Goal: Task Accomplishment & Management: Use online tool/utility

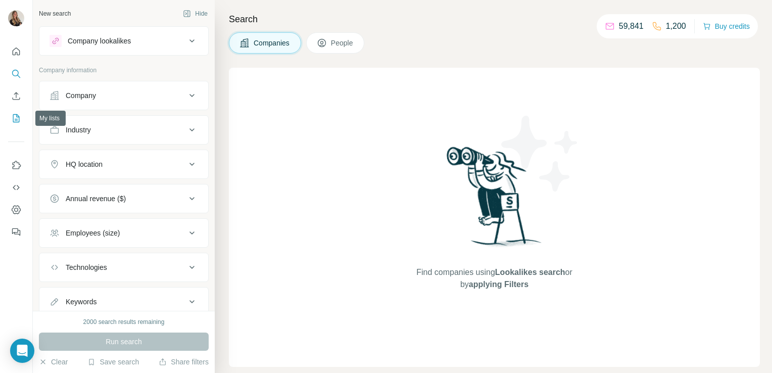
click at [16, 118] on icon "My lists" at bounding box center [16, 118] width 10 height 10
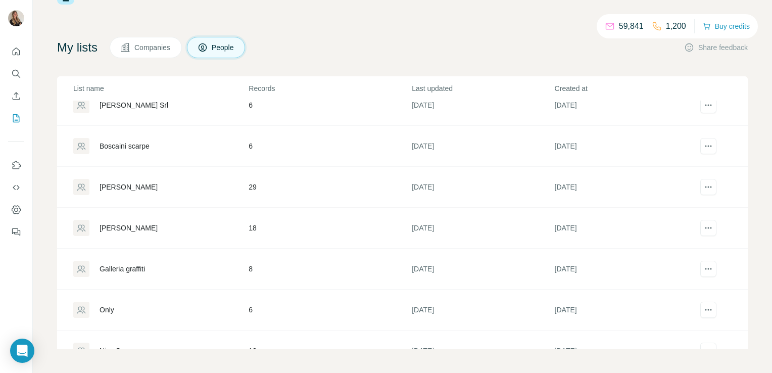
scroll to position [99, 0]
click at [117, 183] on div "[PERSON_NAME]" at bounding box center [129, 186] width 58 height 10
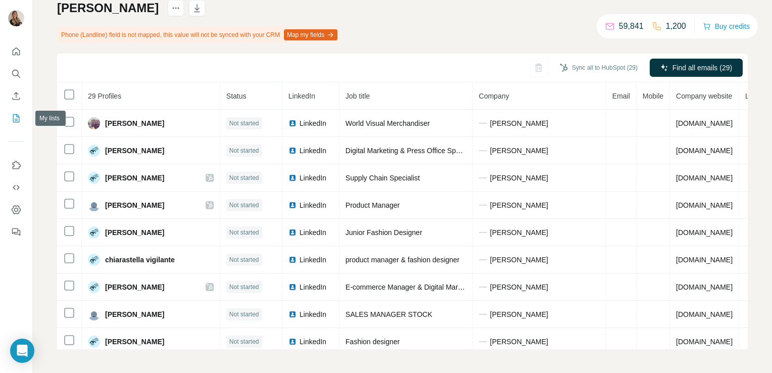
click at [10, 123] on button "My lists" at bounding box center [16, 118] width 16 height 18
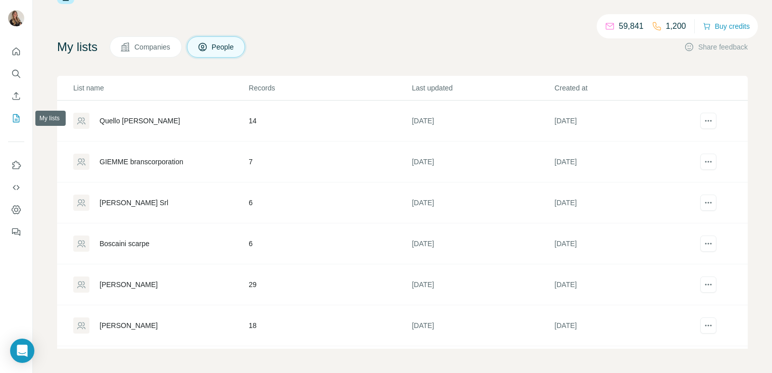
scroll to position [37, 0]
click at [130, 201] on div "[PERSON_NAME] Srl" at bounding box center [134, 203] width 69 height 10
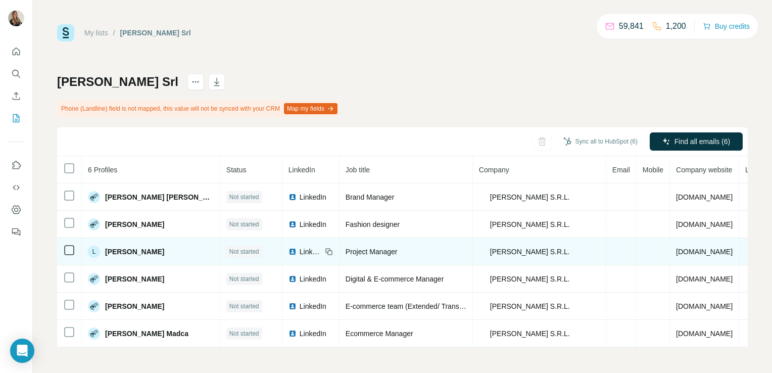
scroll to position [2, 0]
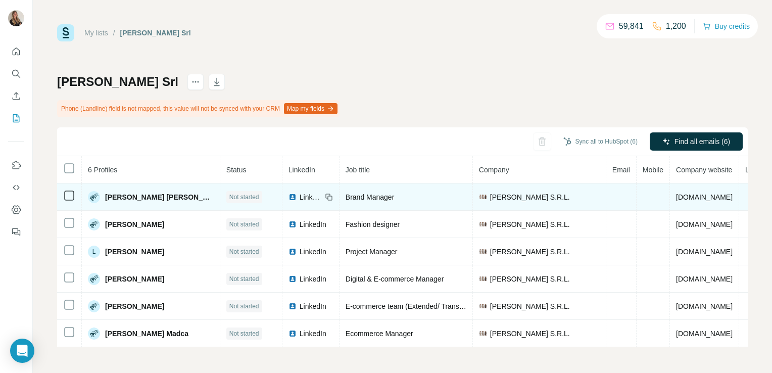
drag, startPoint x: 657, startPoint y: 194, endPoint x: 709, endPoint y: 187, distance: 53.0
click at [709, 187] on td "[DOMAIN_NAME]" at bounding box center [704, 196] width 69 height 27
copy span "[DOMAIN_NAME]"
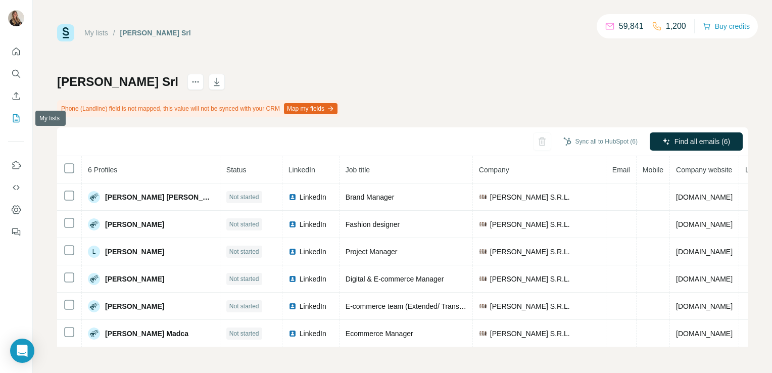
click at [12, 120] on icon "My lists" at bounding box center [16, 118] width 10 height 10
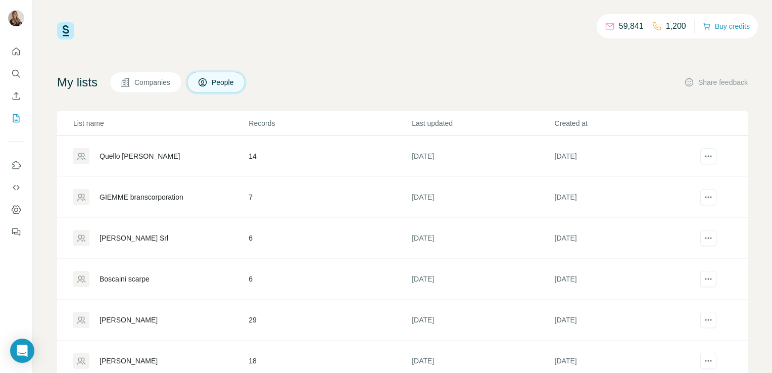
click at [156, 196] on div "GIEMME branscorporation" at bounding box center [142, 197] width 84 height 10
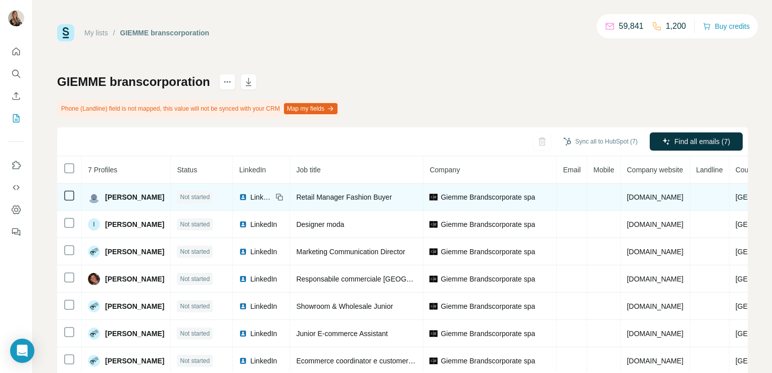
click at [503, 196] on span "Giemme Brandscorporate spa" at bounding box center [488, 197] width 95 height 10
drag, startPoint x: 710, startPoint y: 197, endPoint x: 620, endPoint y: 200, distance: 90.0
click at [621, 200] on td "[DOMAIN_NAME]" at bounding box center [655, 196] width 69 height 27
copy span "[DOMAIN_NAME]"
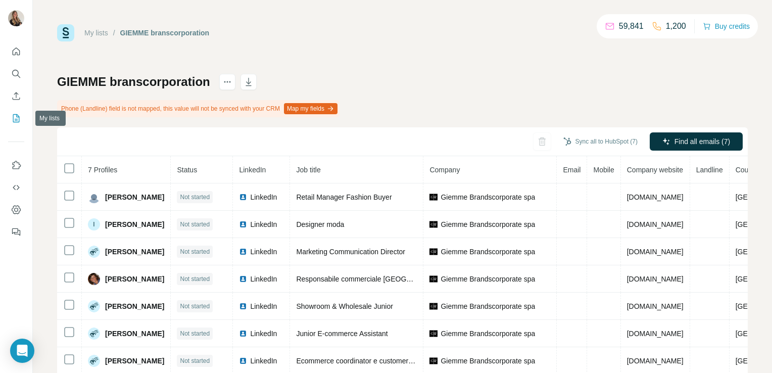
click at [17, 119] on icon "My lists" at bounding box center [16, 118] width 10 height 10
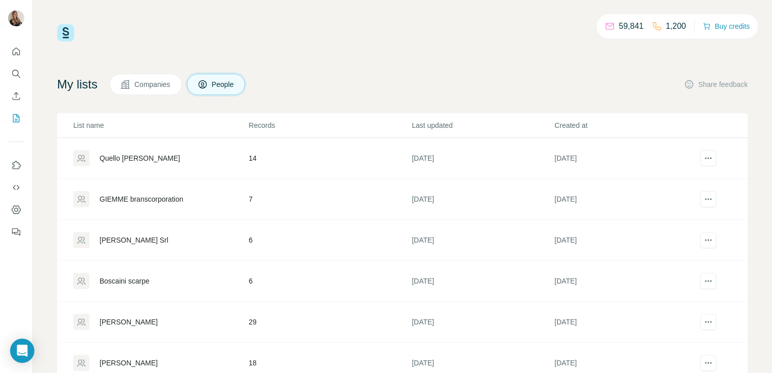
click at [130, 157] on div "Quello [PERSON_NAME]" at bounding box center [140, 158] width 81 height 10
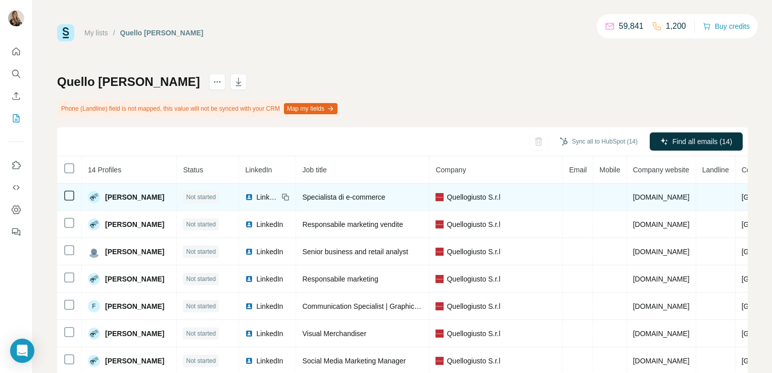
drag, startPoint x: 691, startPoint y: 197, endPoint x: 644, endPoint y: 202, distance: 47.7
click at [644, 202] on td "[DOMAIN_NAME]" at bounding box center [661, 196] width 69 height 27
copy span "[DOMAIN_NAME]"
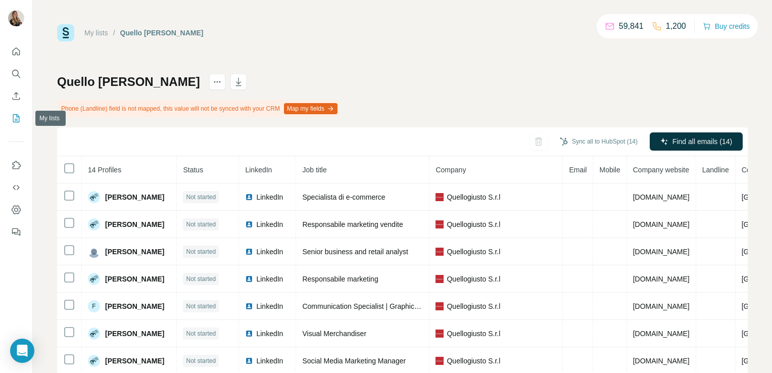
click at [19, 116] on icon "My lists" at bounding box center [16, 118] width 10 height 10
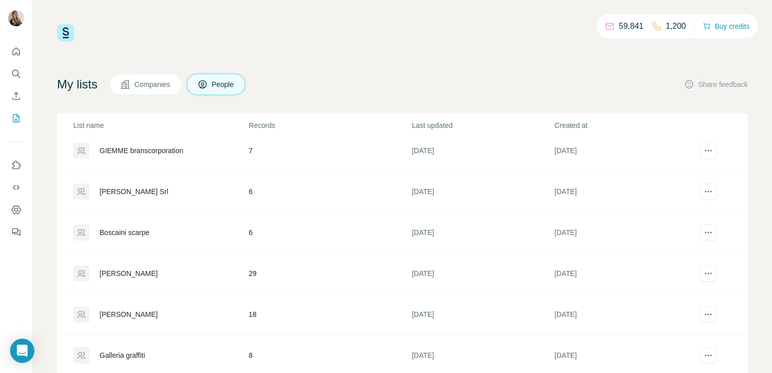
scroll to position [63, 0]
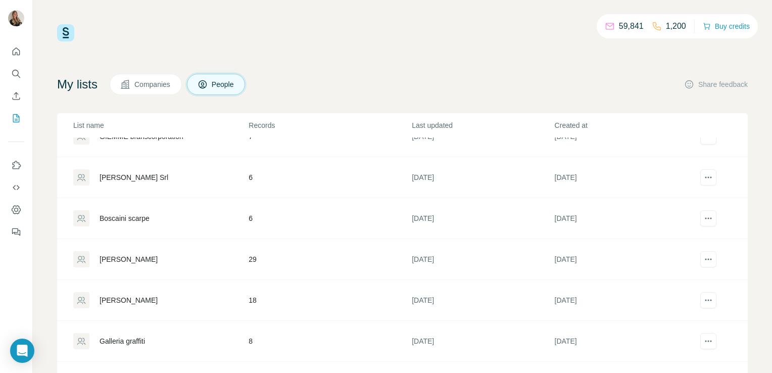
click at [112, 260] on div "[PERSON_NAME]" at bounding box center [129, 259] width 58 height 10
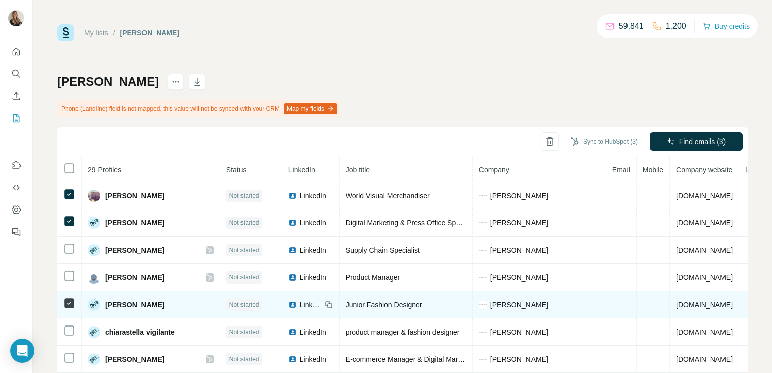
scroll to position [2, 0]
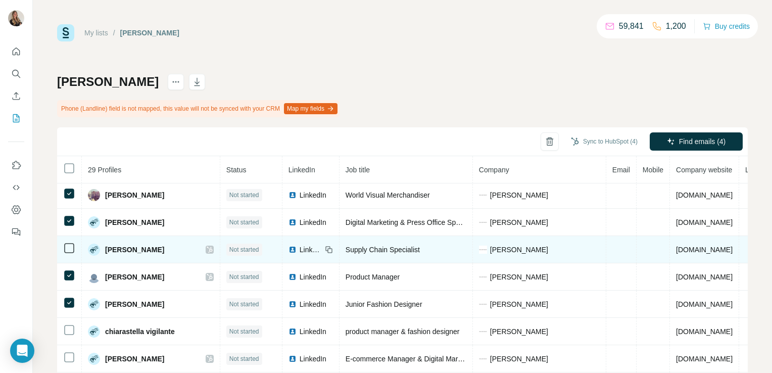
click at [71, 260] on td at bounding box center [69, 249] width 25 height 27
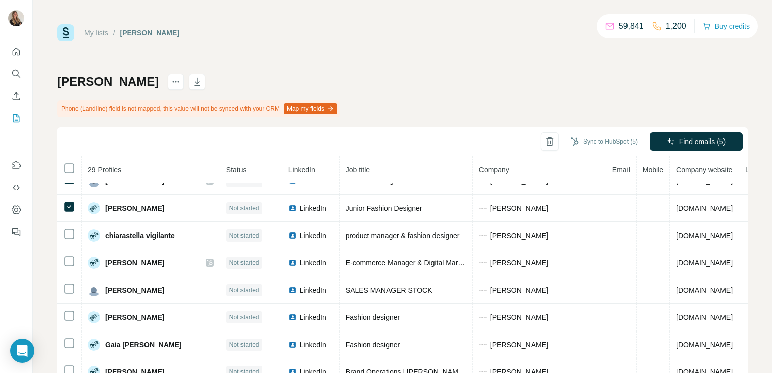
scroll to position [107, 0]
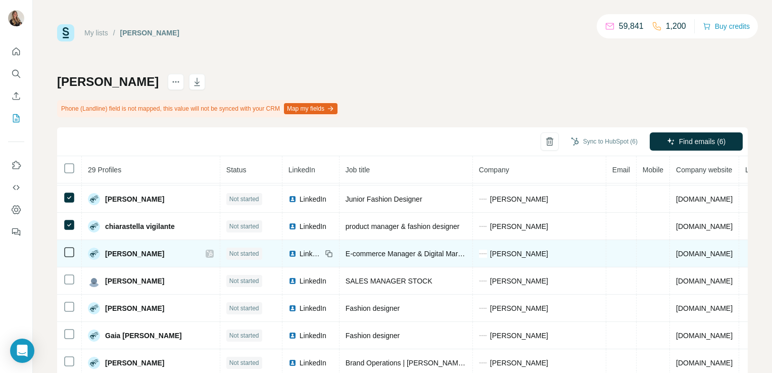
click at [68, 256] on icon at bounding box center [69, 252] width 12 height 12
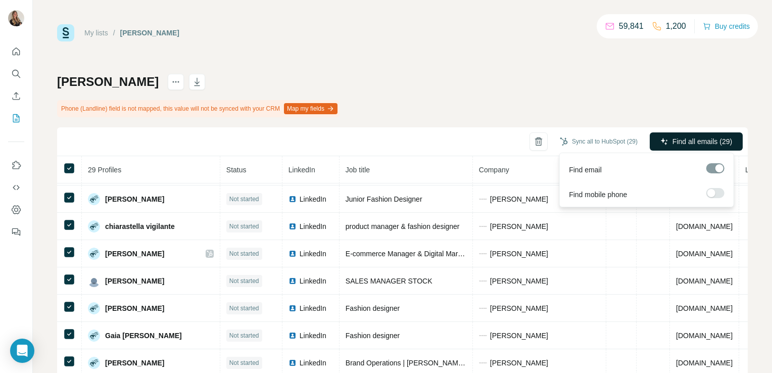
click at [675, 147] on button "Find all emails (29)" at bounding box center [696, 141] width 93 height 18
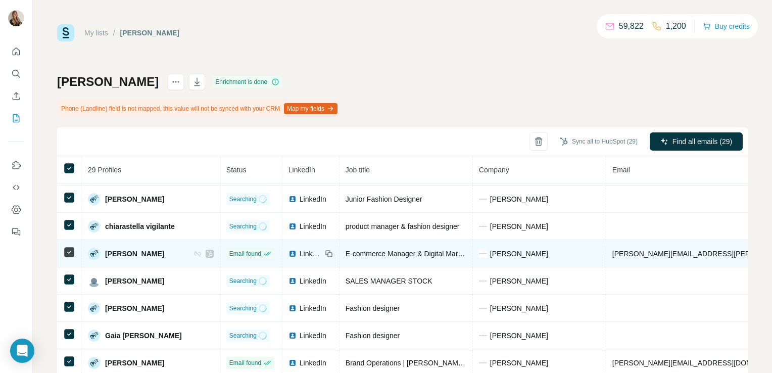
click at [194, 254] on div at bounding box center [204, 254] width 20 height 8
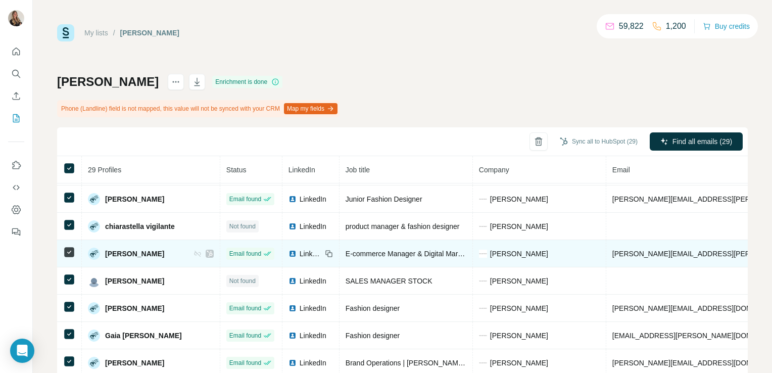
click at [207, 254] on icon at bounding box center [210, 254] width 6 height 8
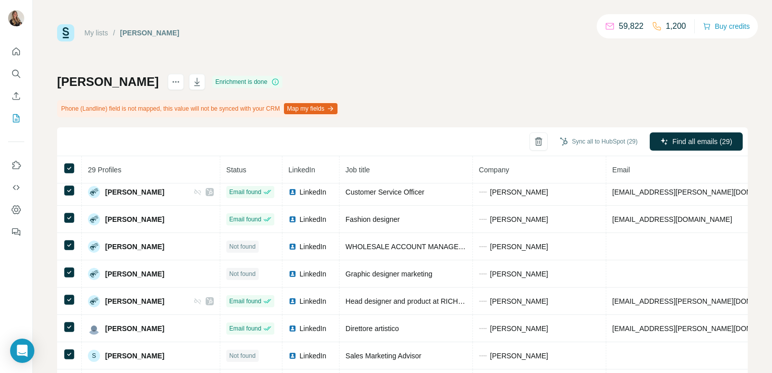
scroll to position [74, 0]
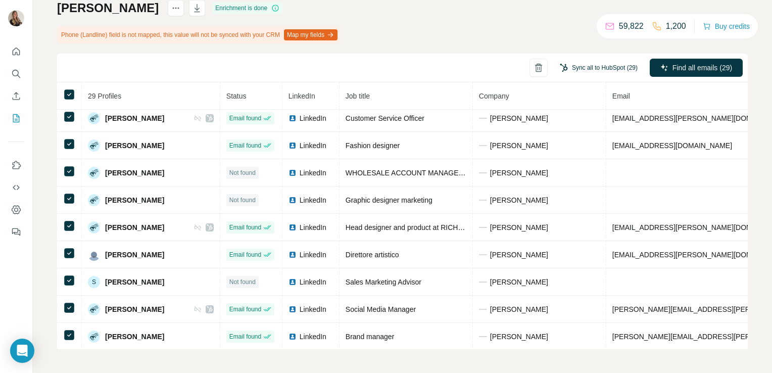
click at [586, 66] on button "Sync all to HubSpot (29)" at bounding box center [599, 67] width 92 height 15
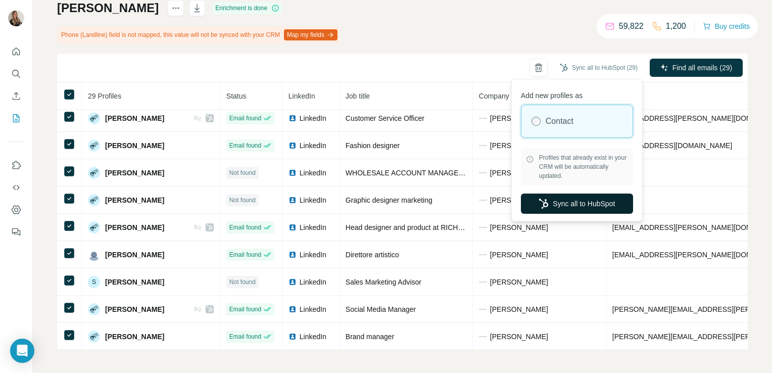
click at [562, 208] on button "Sync all to HubSpot" at bounding box center [577, 204] width 112 height 20
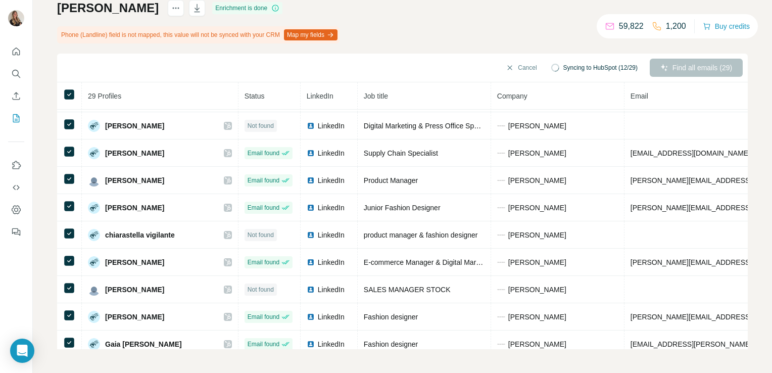
scroll to position [0, 0]
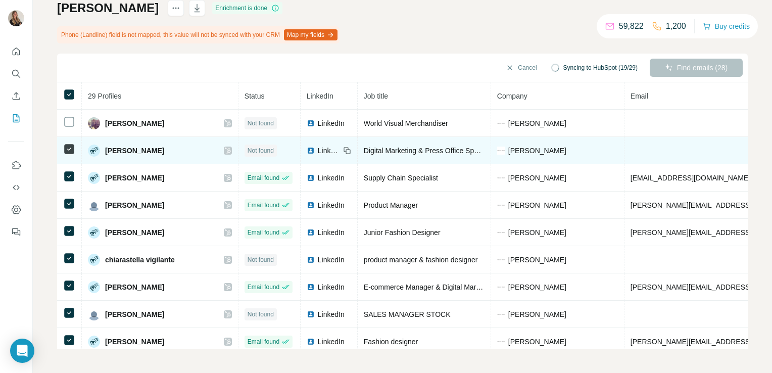
click at [70, 155] on td at bounding box center [69, 150] width 25 height 27
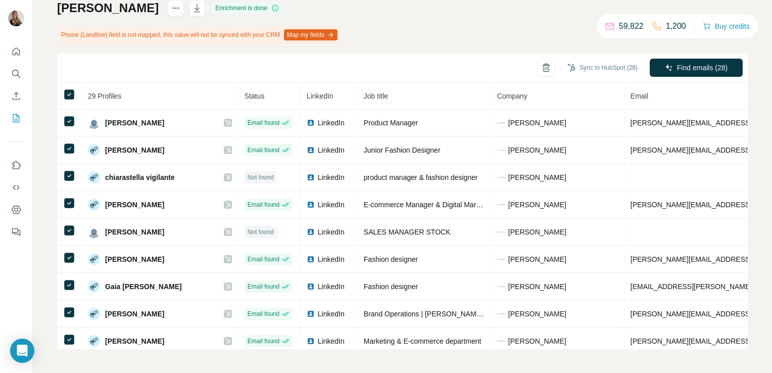
scroll to position [82, 0]
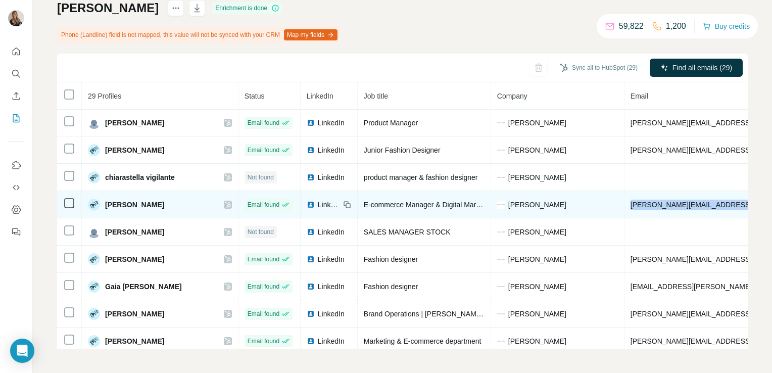
drag, startPoint x: 689, startPoint y: 201, endPoint x: 589, endPoint y: 208, distance: 100.3
click at [625, 208] on td "[PERSON_NAME][EMAIL_ADDRESS][PERSON_NAME][DOMAIN_NAME]" at bounding box center [749, 204] width 249 height 27
copy span "[PERSON_NAME][EMAIL_ADDRESS][PERSON_NAME][DOMAIN_NAME]"
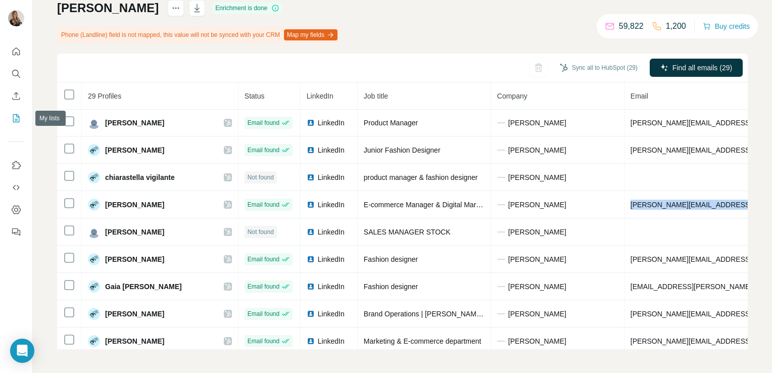
click at [14, 119] on icon "My lists" at bounding box center [16, 118] width 10 height 10
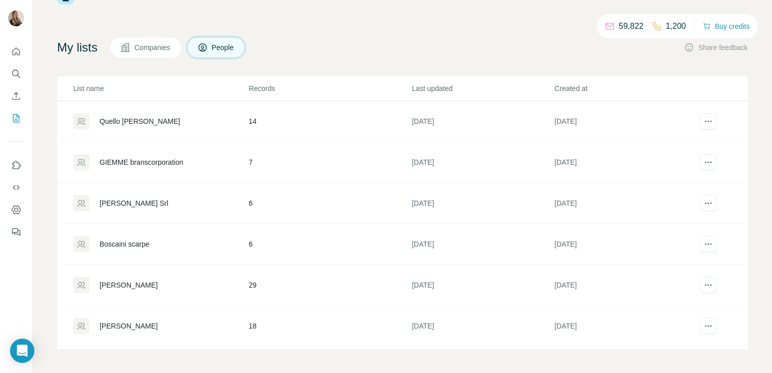
click at [130, 242] on div "Boscaini scarpe" at bounding box center [125, 244] width 50 height 10
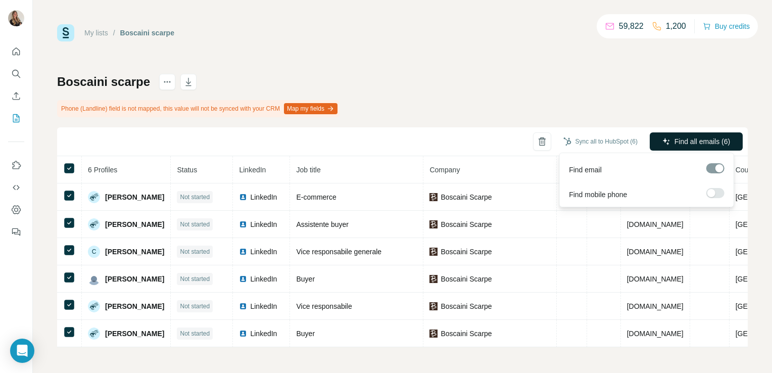
click at [677, 140] on span "Find all emails (6)" at bounding box center [703, 141] width 56 height 10
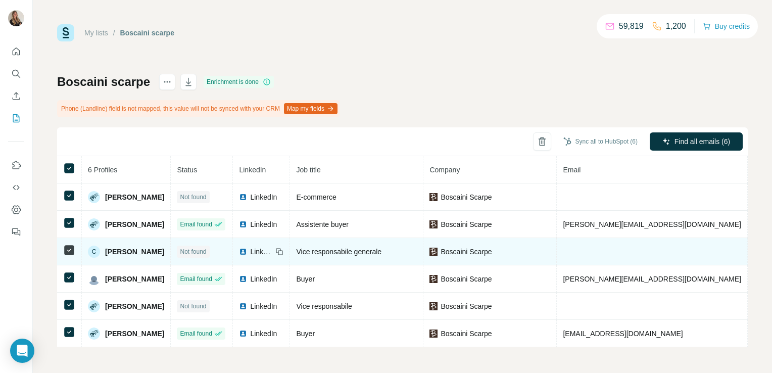
scroll to position [2, 0]
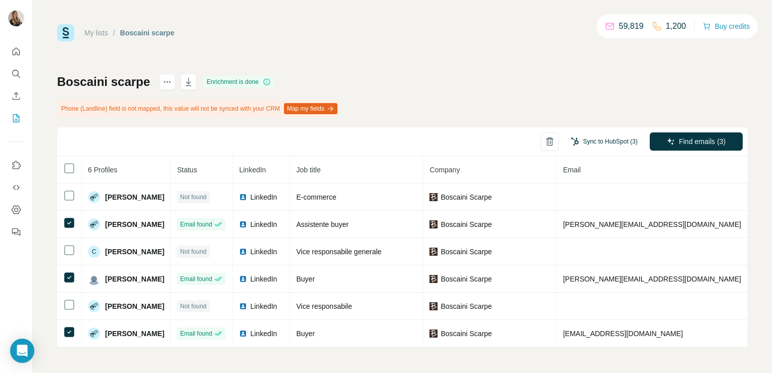
click at [601, 137] on button "Sync to HubSpot (3)" at bounding box center [604, 141] width 81 height 15
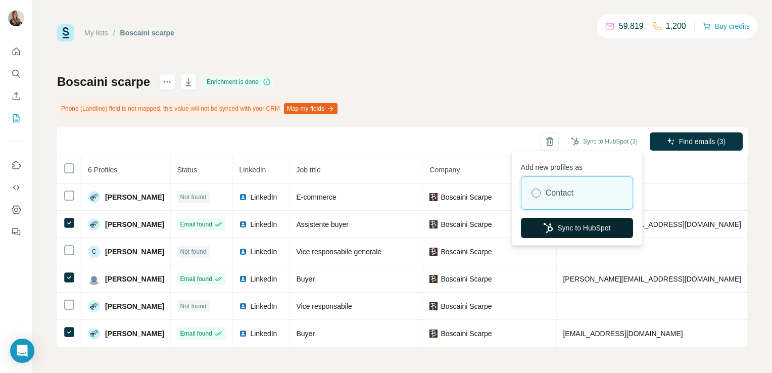
click at [572, 226] on button "Sync to HubSpot" at bounding box center [577, 228] width 112 height 20
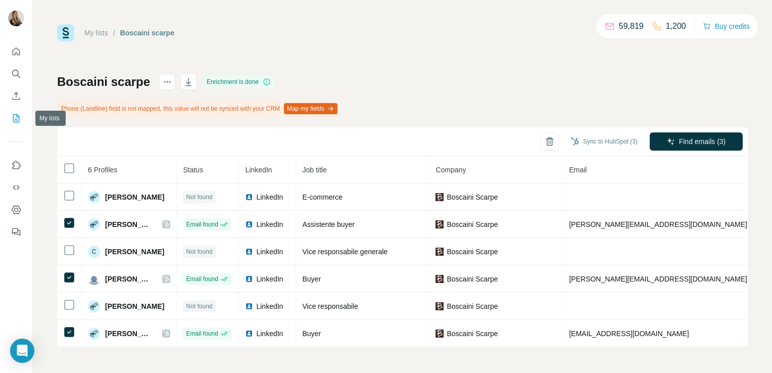
click at [18, 118] on icon "My lists" at bounding box center [16, 118] width 10 height 10
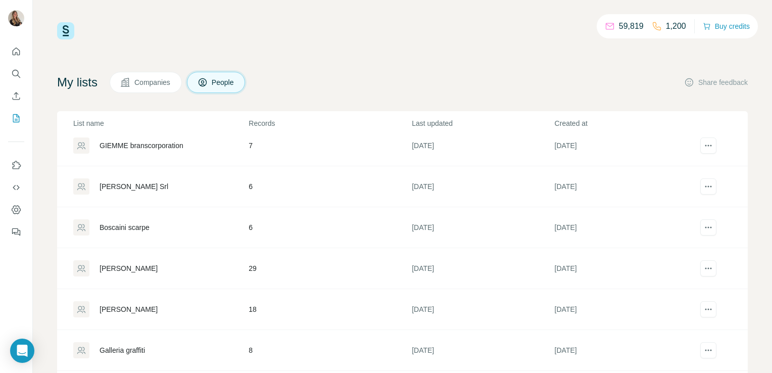
scroll to position [52, 0]
click at [122, 185] on div "[PERSON_NAME] Srl" at bounding box center [134, 186] width 69 height 10
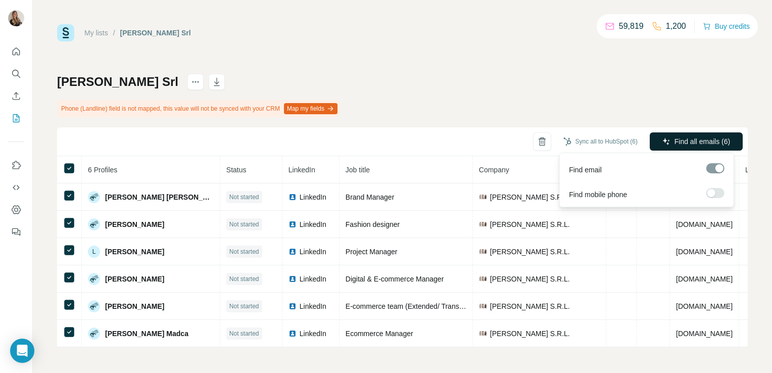
click at [695, 138] on span "Find all emails (6)" at bounding box center [703, 141] width 56 height 10
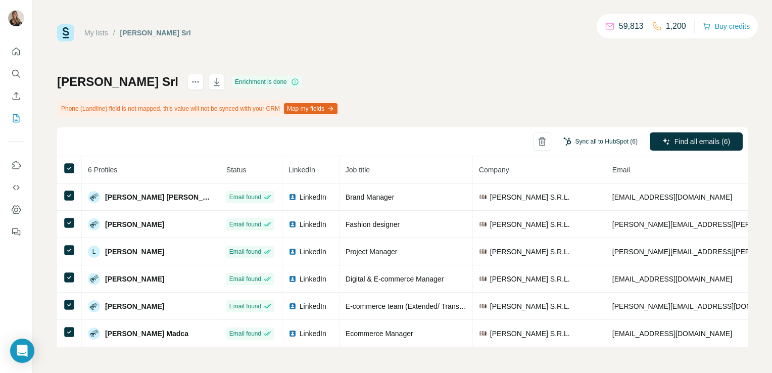
click at [579, 144] on button "Sync all to HubSpot (6)" at bounding box center [600, 141] width 88 height 15
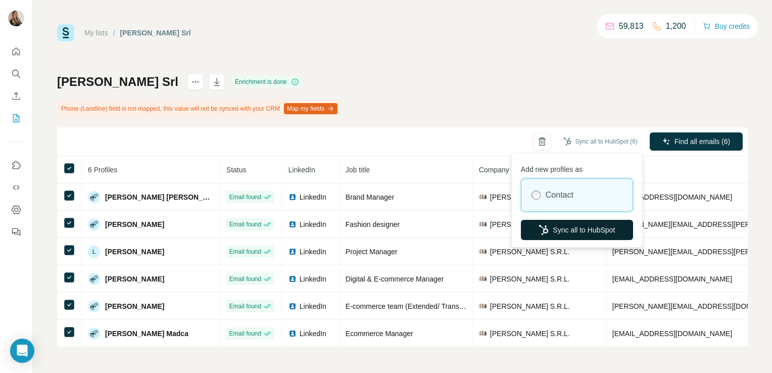
click at [568, 230] on button "Sync all to HubSpot" at bounding box center [577, 230] width 112 height 20
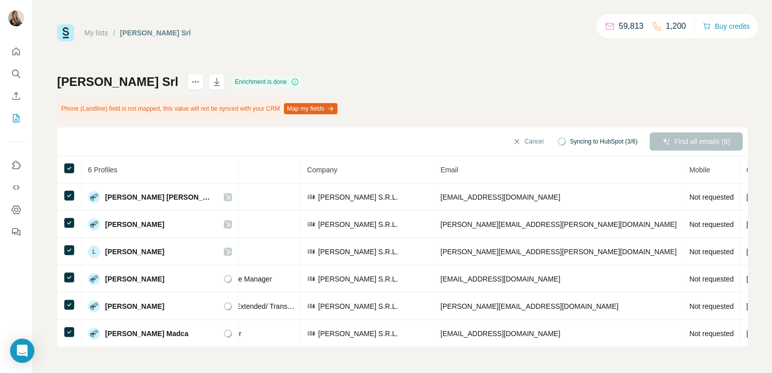
scroll to position [0, 190]
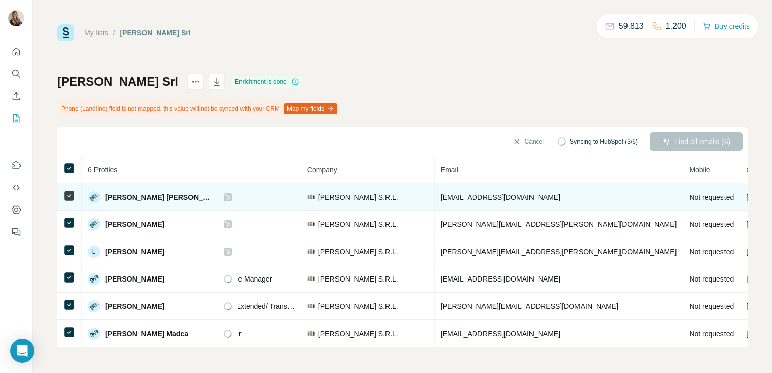
drag, startPoint x: 665, startPoint y: 197, endPoint x: 605, endPoint y: 196, distance: 60.2
click at [605, 196] on tr "[PERSON_NAME] [PERSON_NAME] Email found LinkedIn Brand Manager [PERSON_NAME] S.…" at bounding box center [401, 196] width 1068 height 27
copy tr "[DOMAIN_NAME]"
